Goal: Navigation & Orientation: Find specific page/section

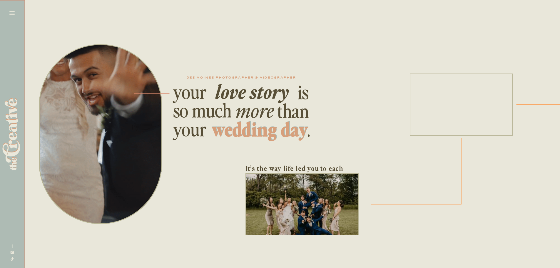
click at [13, 13] on icon at bounding box center [11, 13] width 5 height 4
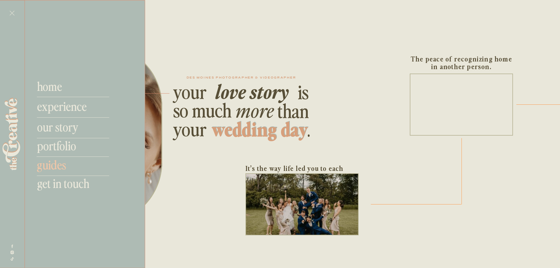
click at [58, 164] on nav "guides" at bounding box center [76, 164] width 78 height 14
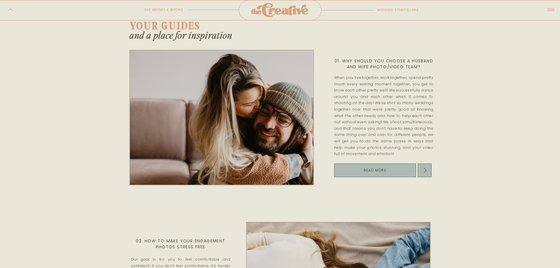
click at [549, 11] on icon at bounding box center [550, 10] width 10 height 12
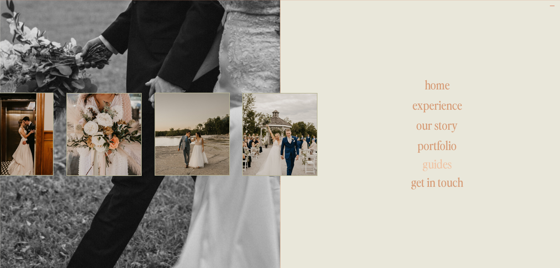
click at [435, 168] on h1 "guides" at bounding box center [436, 164] width 181 height 14
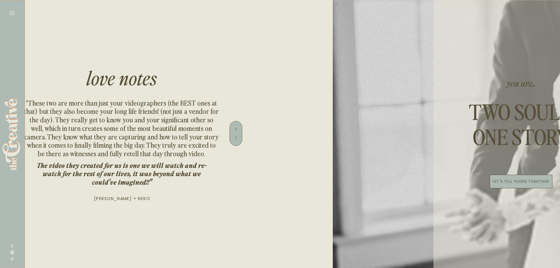
scroll to position [0, 2439]
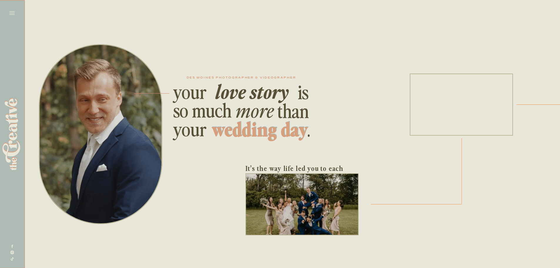
click at [12, 16] on icon at bounding box center [12, 13] width 8 height 8
